Goal: Task Accomplishment & Management: Complete application form

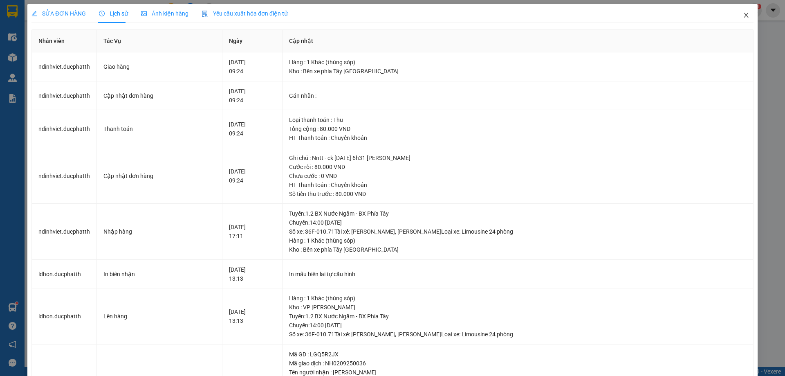
click at [743, 17] on icon "close" at bounding box center [746, 15] width 7 height 7
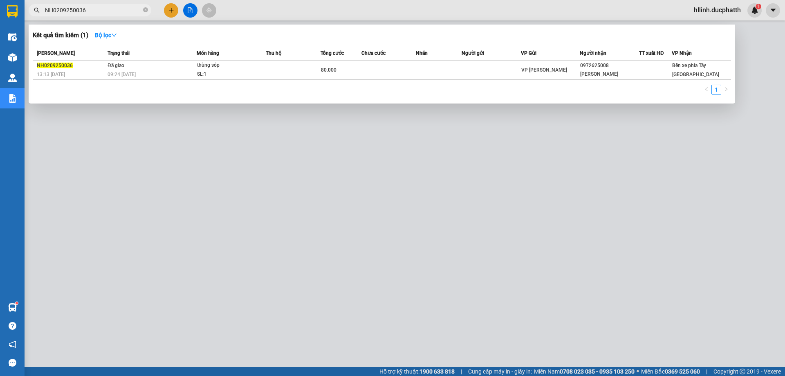
click at [106, 10] on input "NH0209250036" at bounding box center [93, 10] width 96 height 9
drag, startPoint x: 94, startPoint y: 12, endPoint x: 25, endPoint y: 7, distance: 69.2
click at [25, 7] on div "NH0209250036" at bounding box center [79, 10] width 159 height 12
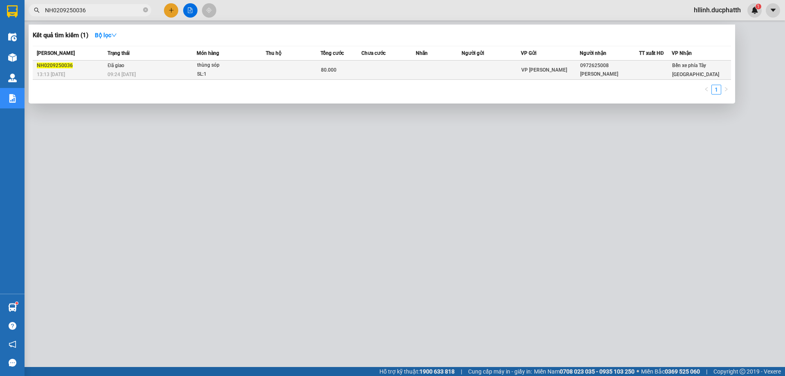
click at [281, 70] on td at bounding box center [293, 69] width 55 height 19
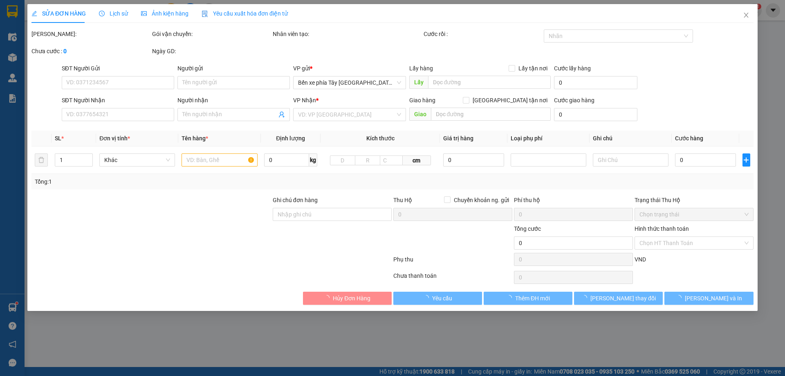
type input "0972625008"
type input "[PERSON_NAME]"
type input "Nntt - ck [DATE] 6h31 [PERSON_NAME]"
type input "80.000"
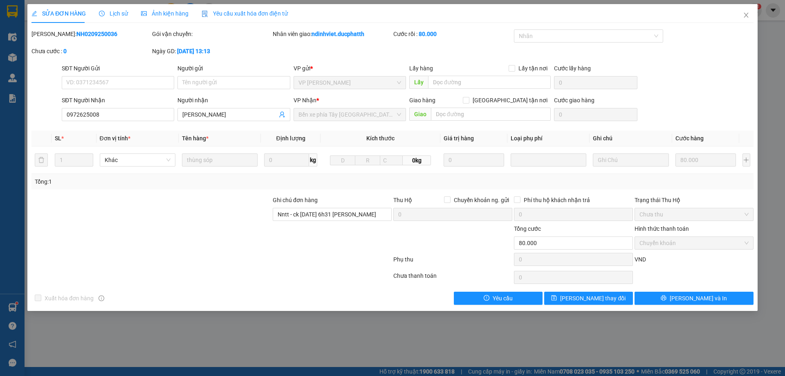
click at [121, 9] on div "Lịch sử" at bounding box center [113, 13] width 29 height 9
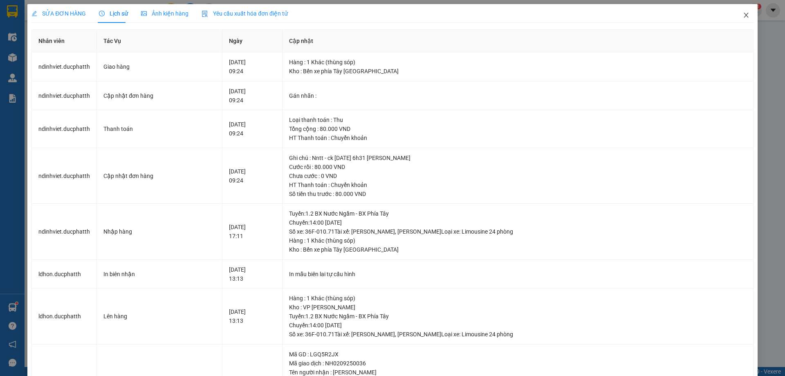
click at [743, 16] on icon "close" at bounding box center [745, 15] width 4 height 5
